Goal: Information Seeking & Learning: Learn about a topic

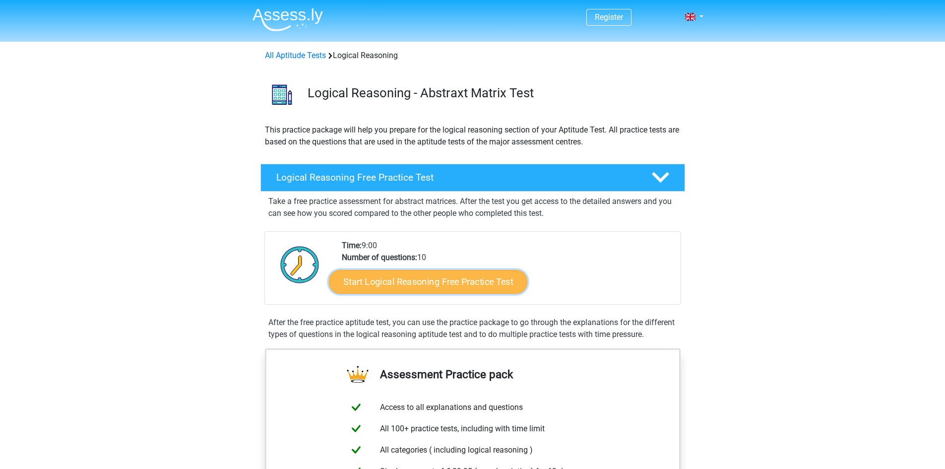
click at [402, 290] on link "Start Logical Reasoning Free Practice Test" at bounding box center [428, 281] width 198 height 24
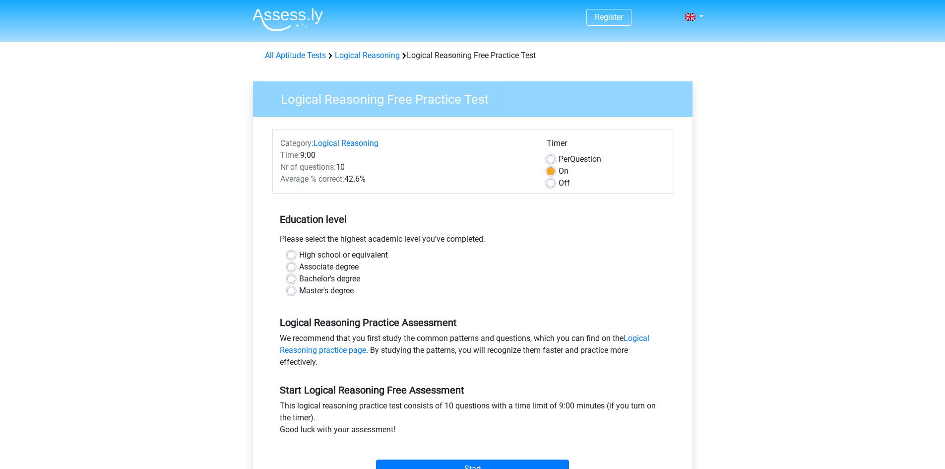
click at [299, 268] on label "Associate degree" at bounding box center [329, 267] width 60 height 12
click at [292, 268] on input "Associate degree" at bounding box center [291, 266] width 8 height 10
radio input "true"
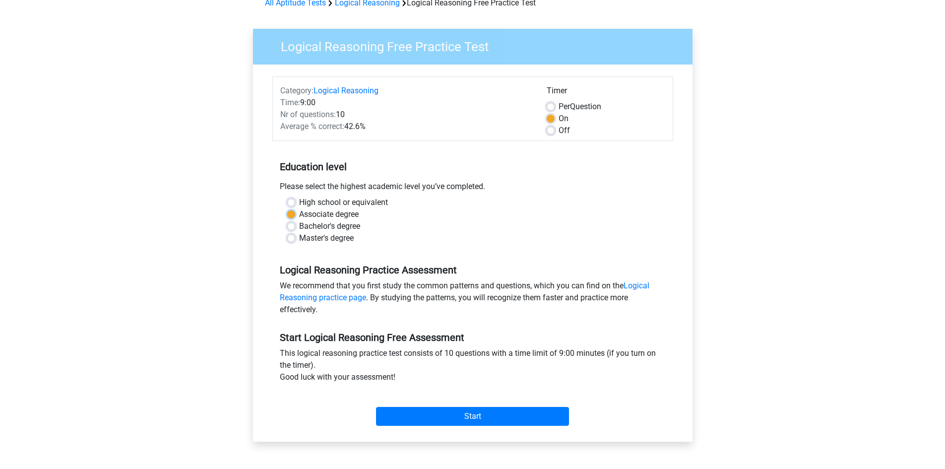
scroll to position [99, 0]
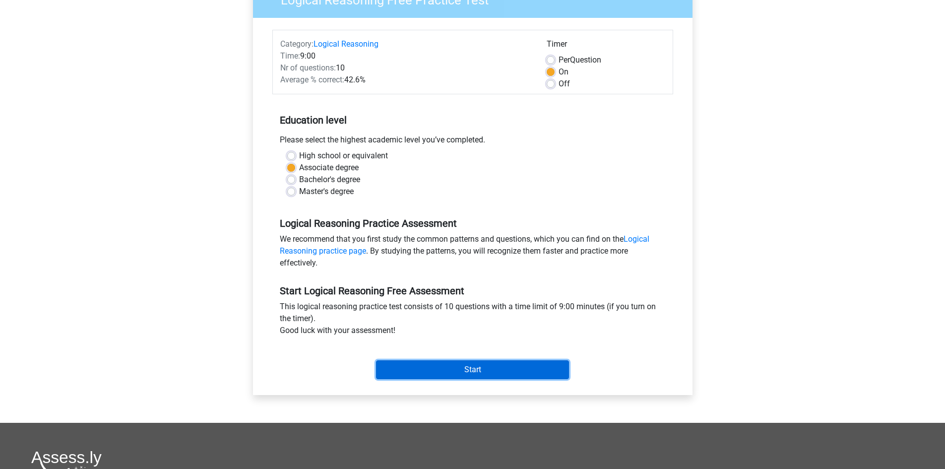
click at [479, 370] on input "Start" at bounding box center [472, 369] width 193 height 19
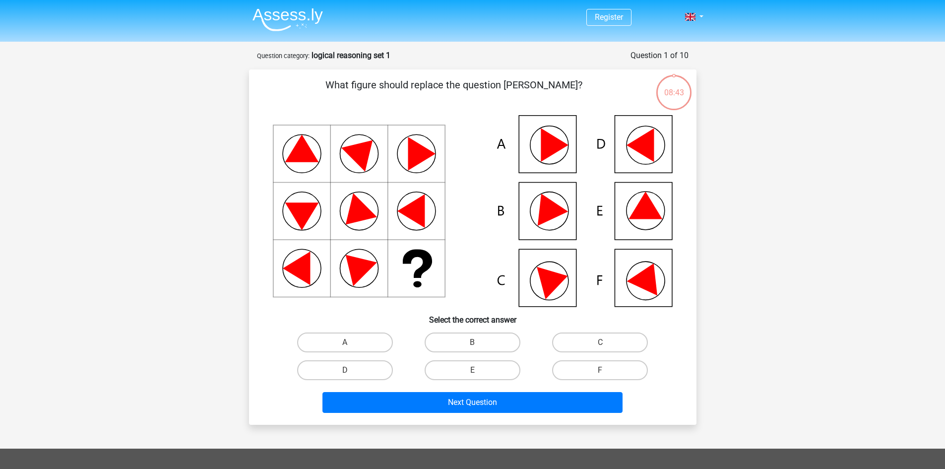
click at [652, 150] on icon at bounding box center [640, 145] width 27 height 34
click at [349, 373] on input "D" at bounding box center [348, 373] width 6 height 6
radio input "true"
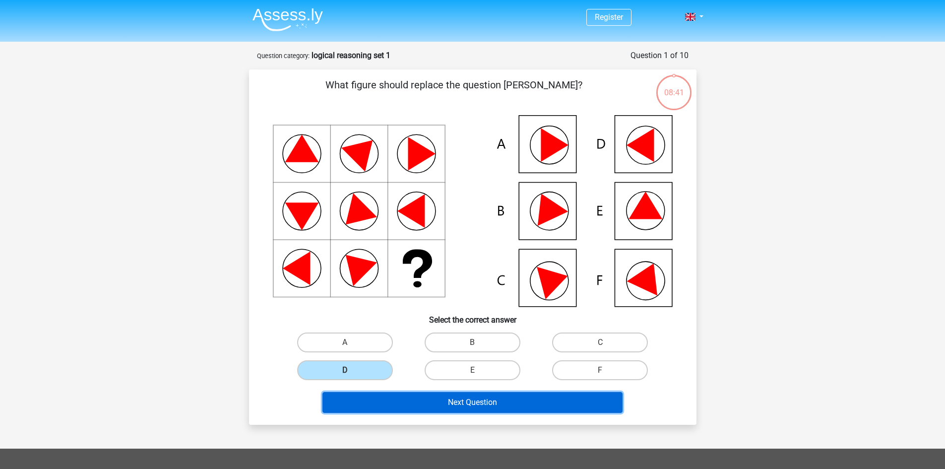
click at [500, 403] on button "Next Question" at bounding box center [472, 402] width 300 height 21
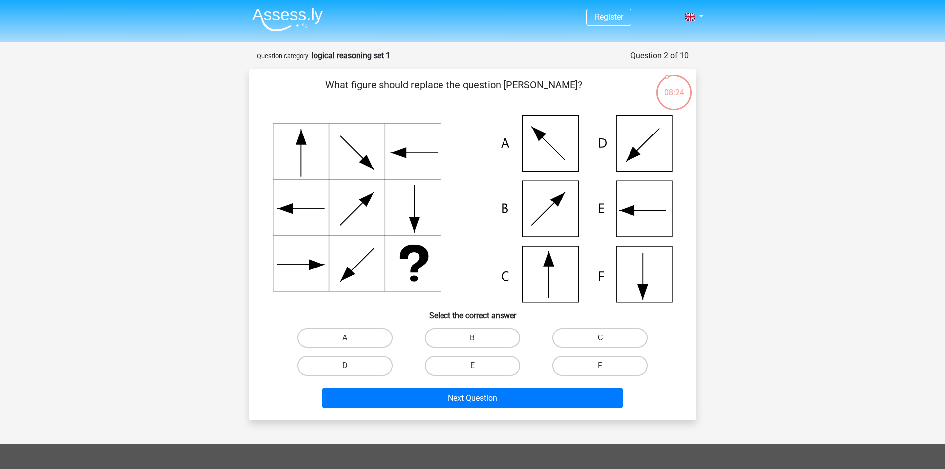
click at [621, 336] on label "C" at bounding box center [600, 338] width 96 height 20
click at [607, 338] on input "C" at bounding box center [603, 341] width 6 height 6
radio input "true"
drag, startPoint x: 618, startPoint y: 332, endPoint x: 580, endPoint y: 327, distance: 37.5
click at [580, 327] on div "C" at bounding box center [599, 338] width 127 height 28
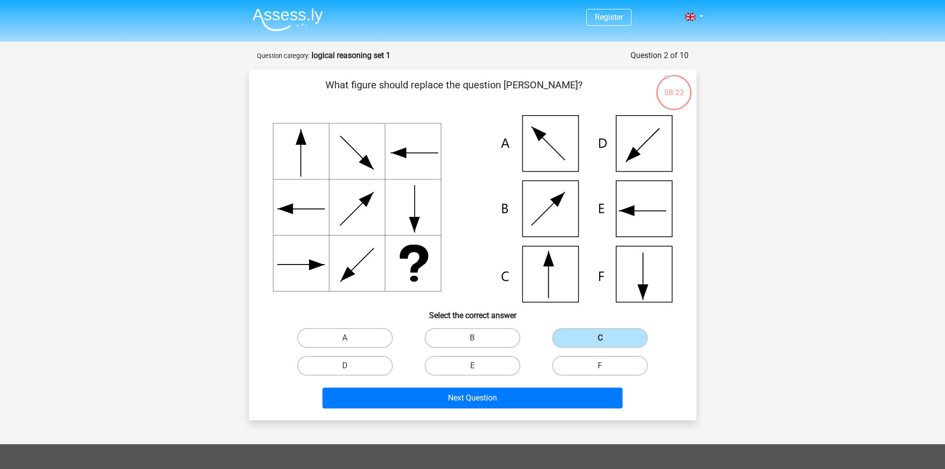
click at [587, 331] on label "C" at bounding box center [600, 338] width 96 height 20
click at [600, 338] on input "C" at bounding box center [603, 341] width 6 height 6
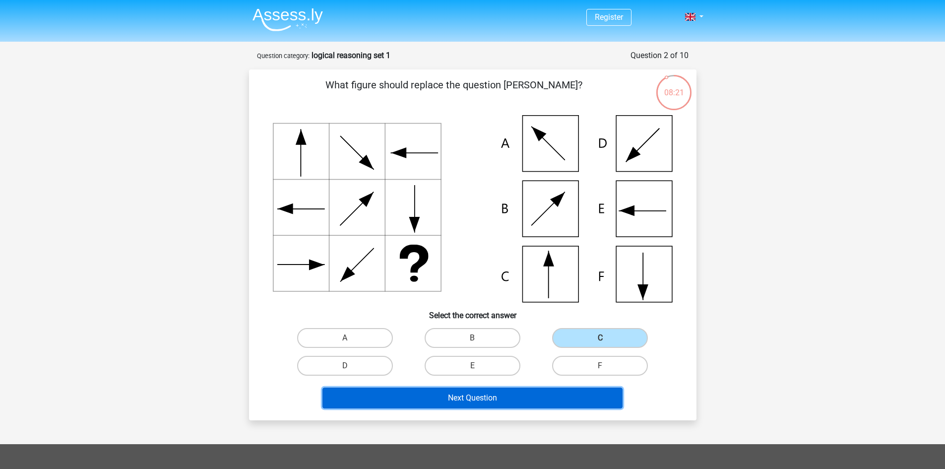
click at [455, 388] on button "Next Question" at bounding box center [472, 397] width 300 height 21
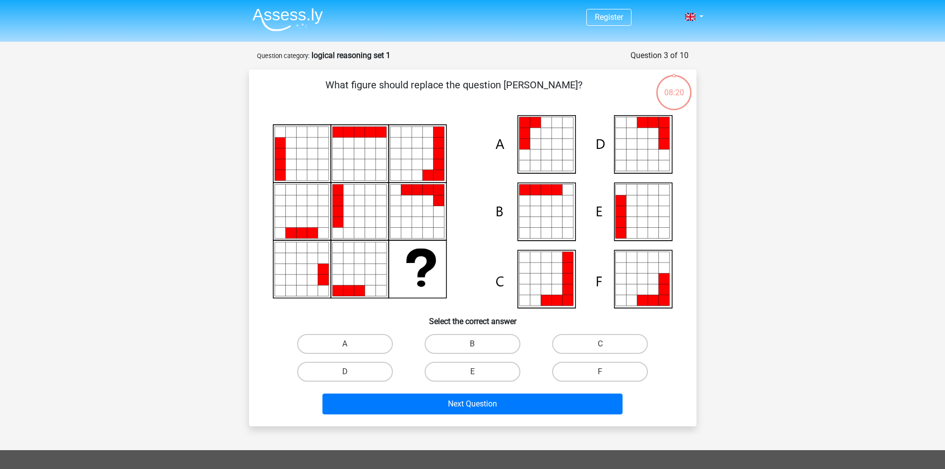
scroll to position [50, 0]
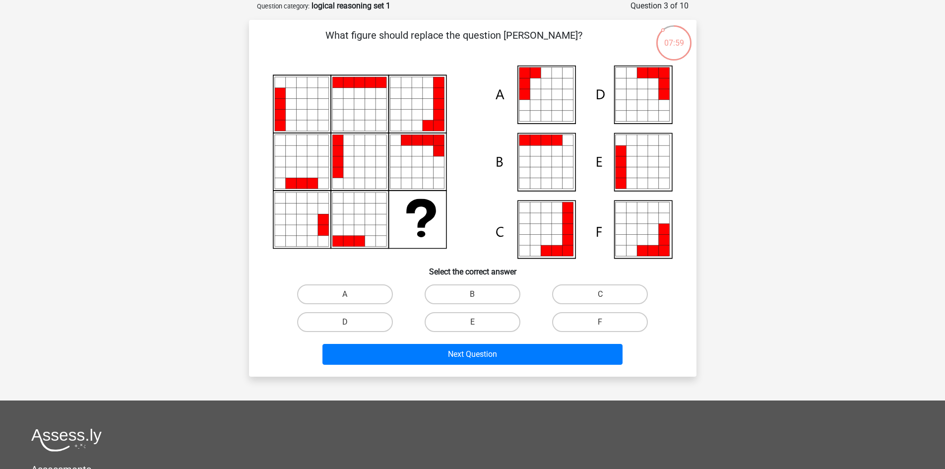
click at [627, 167] on icon at bounding box center [631, 172] width 11 height 11
click at [461, 327] on label "E" at bounding box center [473, 322] width 96 height 20
click at [472, 327] on input "E" at bounding box center [475, 325] width 6 height 6
radio input "true"
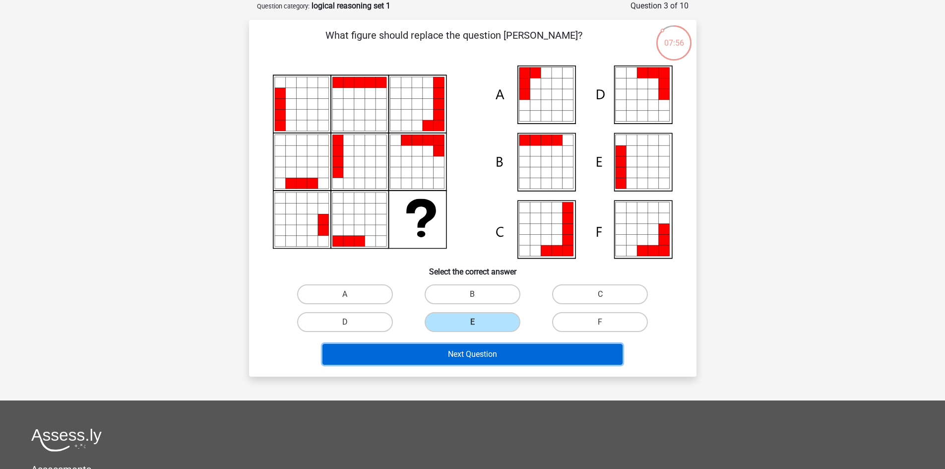
click at [411, 353] on button "Next Question" at bounding box center [472, 354] width 300 height 21
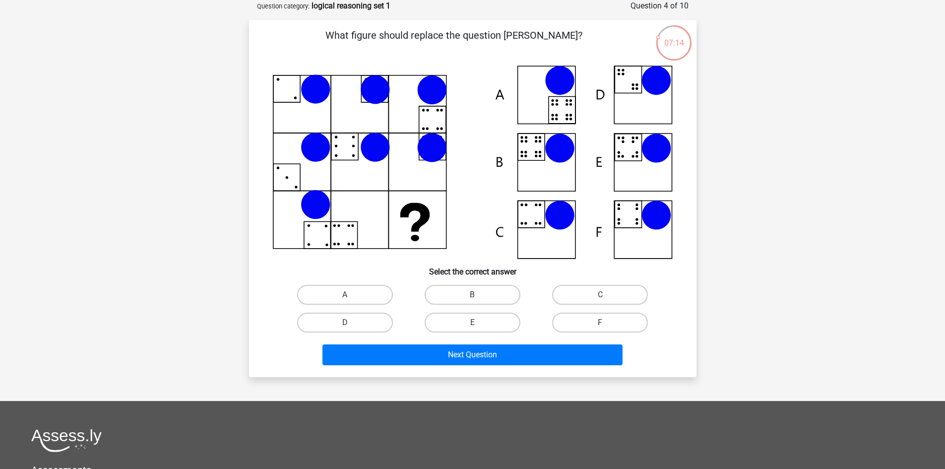
drag, startPoint x: 660, startPoint y: 94, endPoint x: 722, endPoint y: 73, distance: 65.4
click at [722, 73] on div "Register Nederlands English" at bounding box center [472, 306] width 945 height 712
click at [352, 329] on label "D" at bounding box center [345, 323] width 96 height 20
click at [351, 329] on input "D" at bounding box center [348, 325] width 6 height 6
radio input "true"
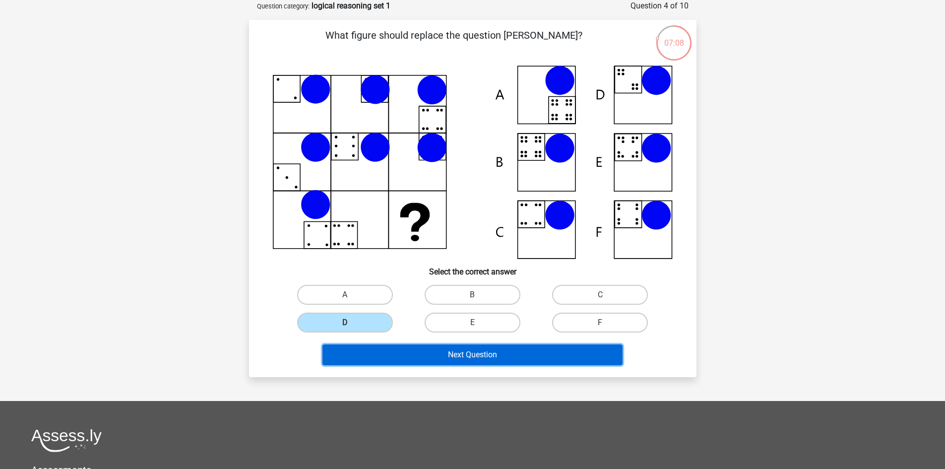
click at [411, 359] on button "Next Question" at bounding box center [472, 354] width 300 height 21
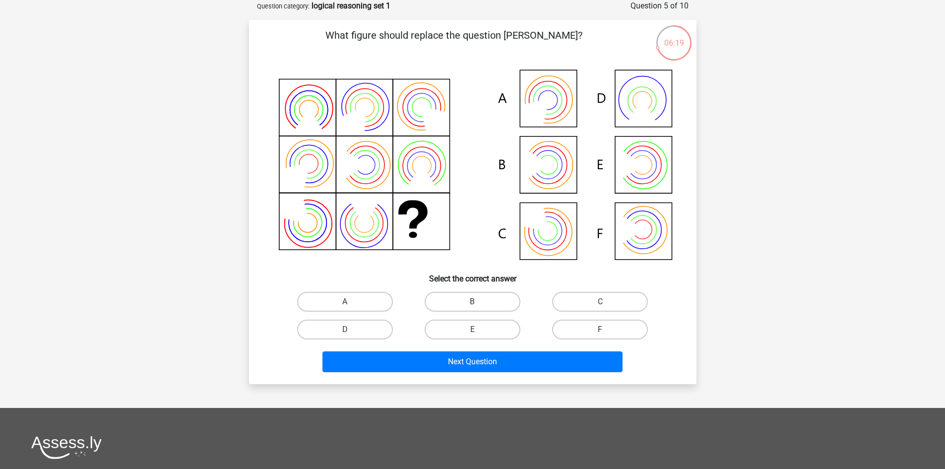
click at [484, 289] on div "B" at bounding box center [472, 302] width 127 height 28
click at [481, 298] on label "B" at bounding box center [473, 302] width 96 height 20
click at [479, 302] on input "B" at bounding box center [475, 305] width 6 height 6
radio input "true"
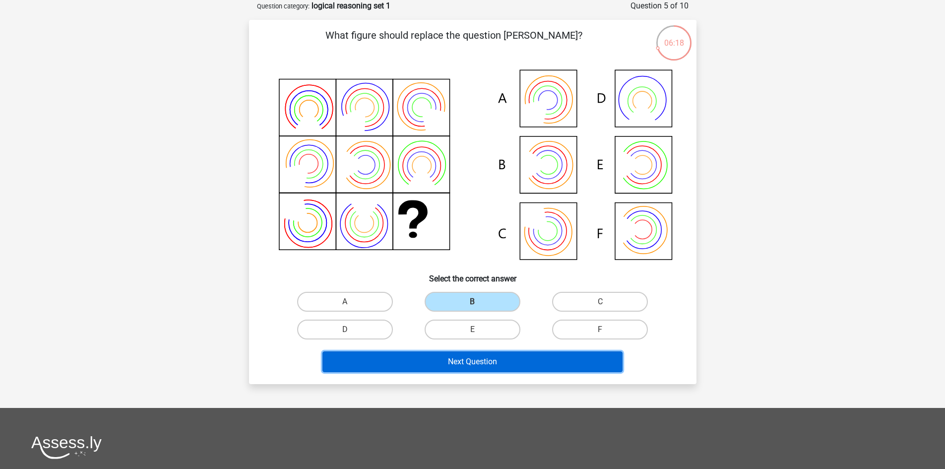
click at [499, 360] on button "Next Question" at bounding box center [472, 361] width 300 height 21
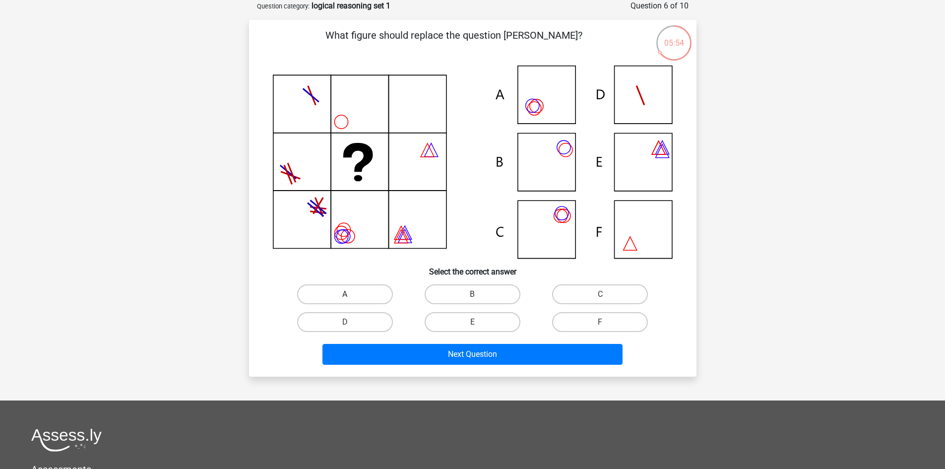
click at [367, 290] on label "A" at bounding box center [345, 294] width 96 height 20
click at [351, 294] on input "A" at bounding box center [348, 297] width 6 height 6
radio input "true"
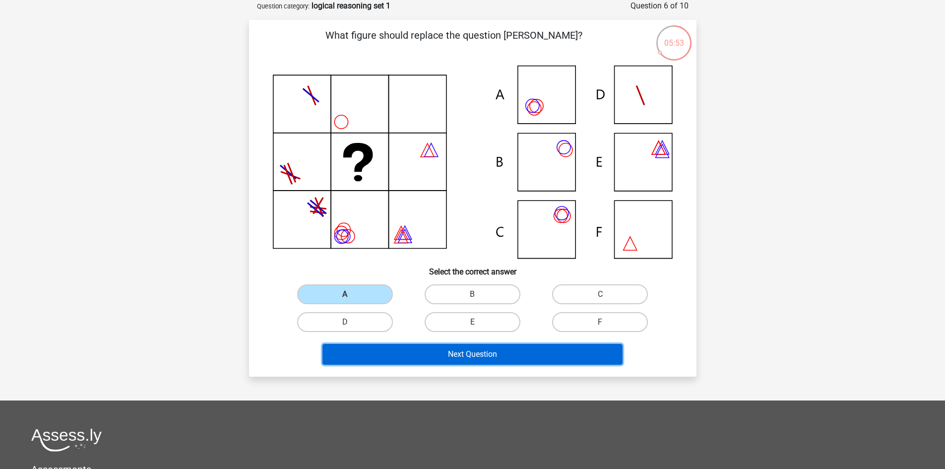
click at [461, 359] on button "Next Question" at bounding box center [472, 354] width 300 height 21
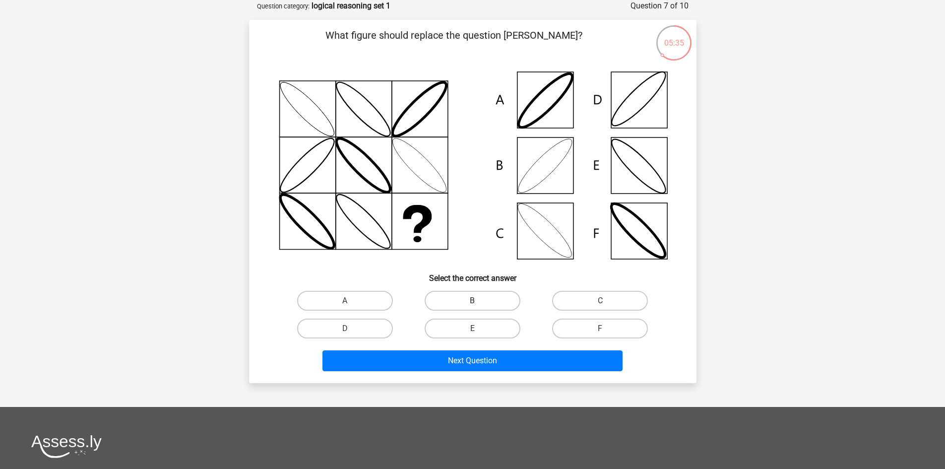
click at [460, 305] on label "B" at bounding box center [473, 301] width 96 height 20
click at [472, 305] on input "B" at bounding box center [475, 304] width 6 height 6
radio input "true"
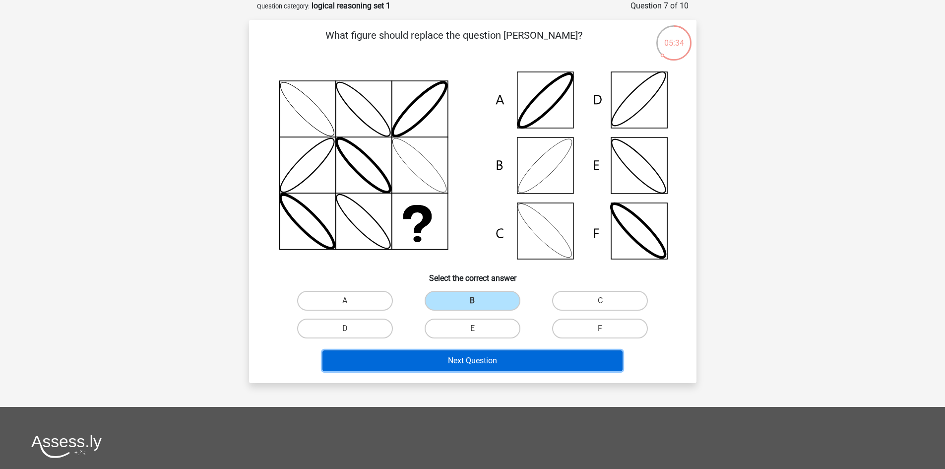
click at [481, 363] on button "Next Question" at bounding box center [472, 360] width 300 height 21
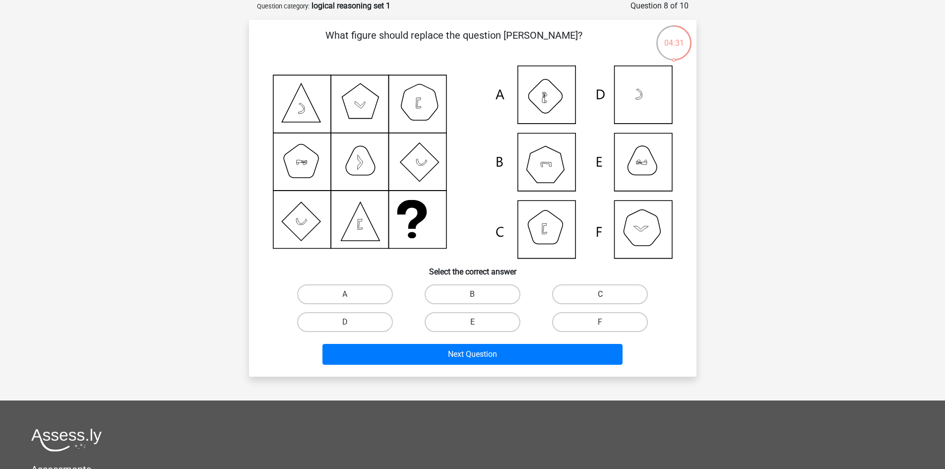
click at [586, 291] on label "C" at bounding box center [600, 294] width 96 height 20
click at [600, 294] on input "C" at bounding box center [603, 297] width 6 height 6
radio input "true"
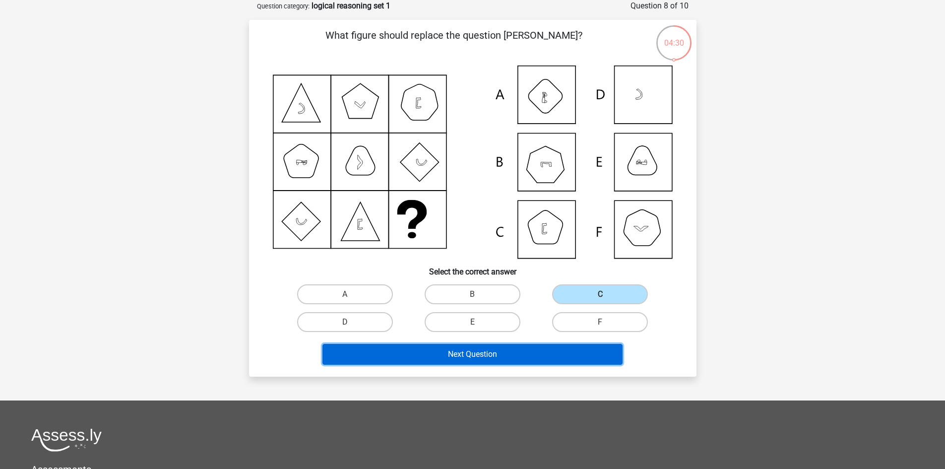
click at [520, 355] on button "Next Question" at bounding box center [472, 354] width 300 height 21
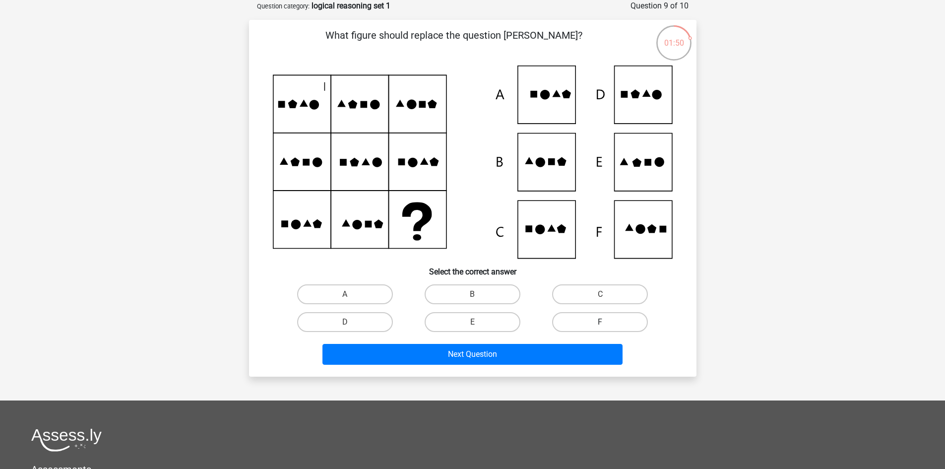
click at [571, 328] on label "F" at bounding box center [600, 322] width 96 height 20
click at [600, 328] on input "F" at bounding box center [603, 325] width 6 height 6
radio input "true"
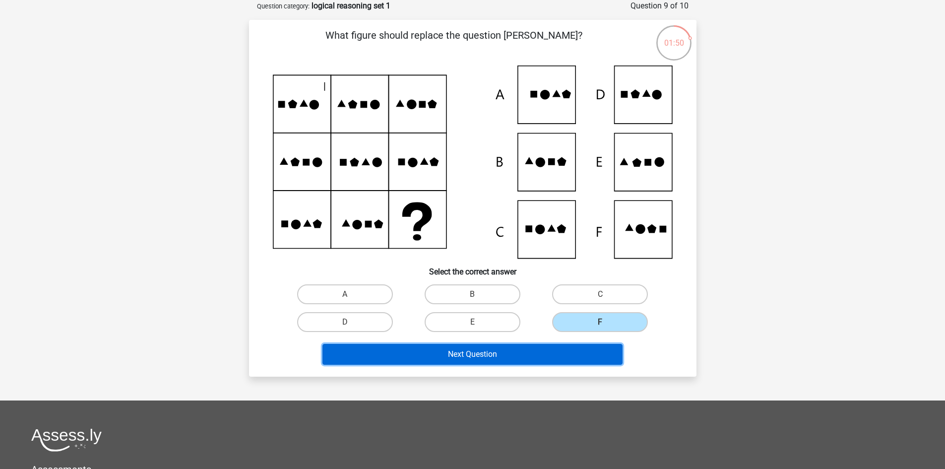
click at [535, 357] on button "Next Question" at bounding box center [472, 354] width 300 height 21
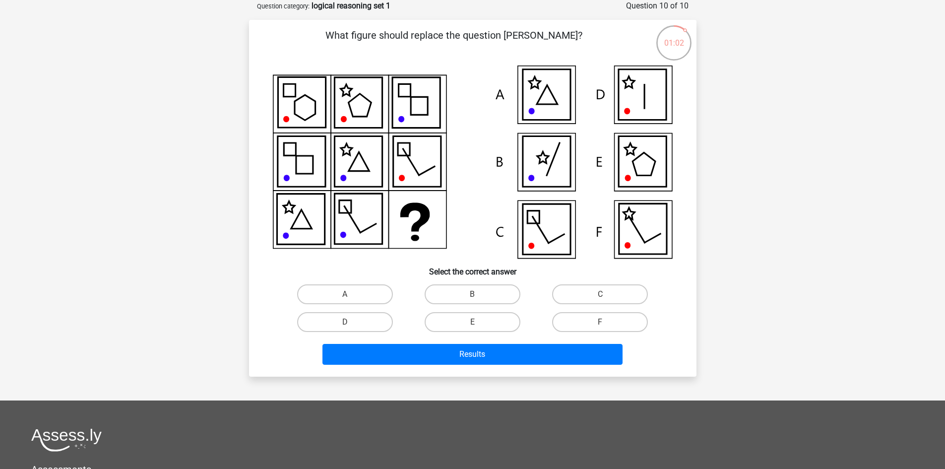
click at [548, 163] on icon at bounding box center [546, 161] width 48 height 51
click at [491, 299] on label "B" at bounding box center [473, 294] width 96 height 20
click at [479, 299] on input "B" at bounding box center [475, 297] width 6 height 6
radio input "true"
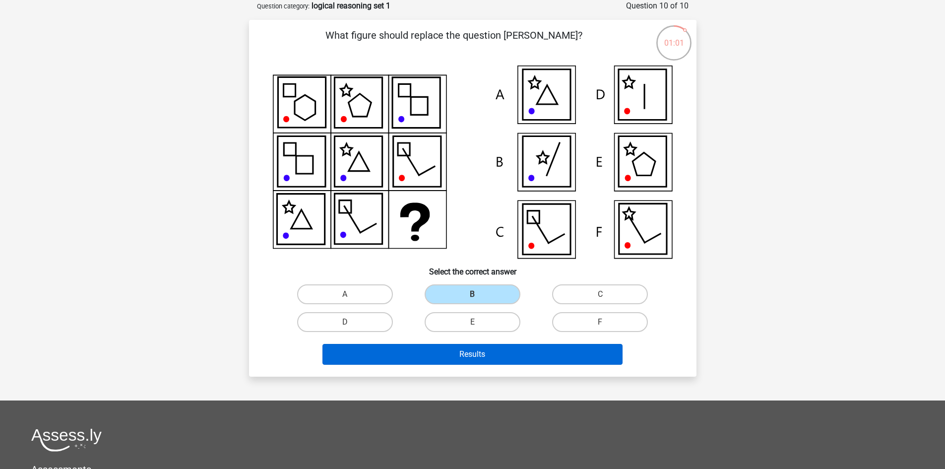
click at [512, 344] on div "Results" at bounding box center [473, 352] width 416 height 33
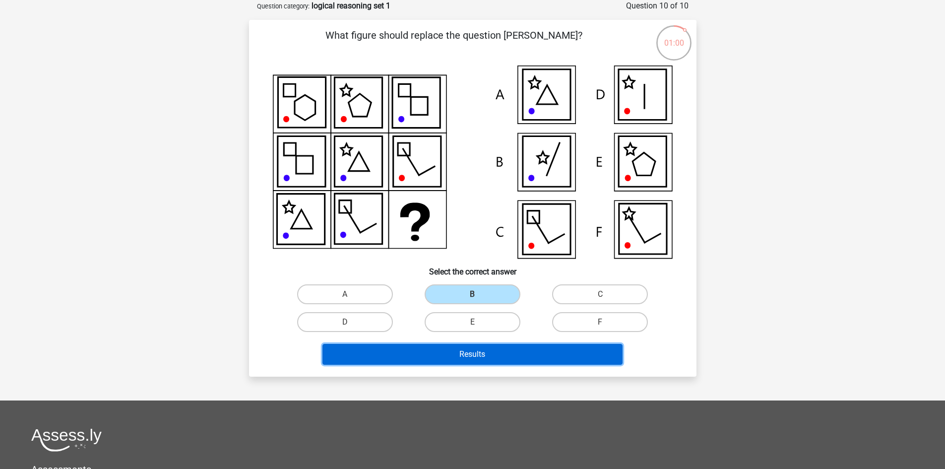
click at [510, 347] on button "Results" at bounding box center [472, 354] width 300 height 21
